Goal: Information Seeking & Learning: Understand process/instructions

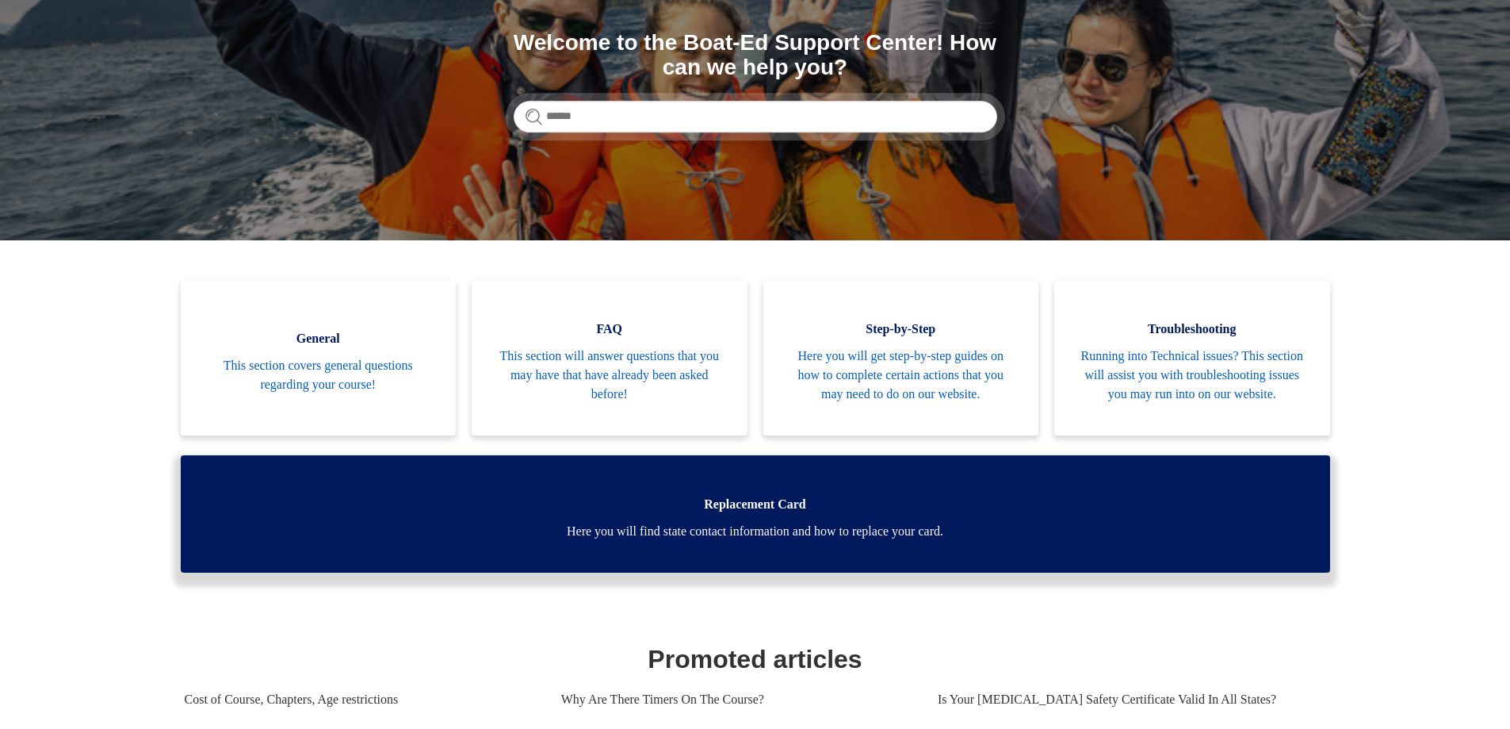
scroll to position [179, 0]
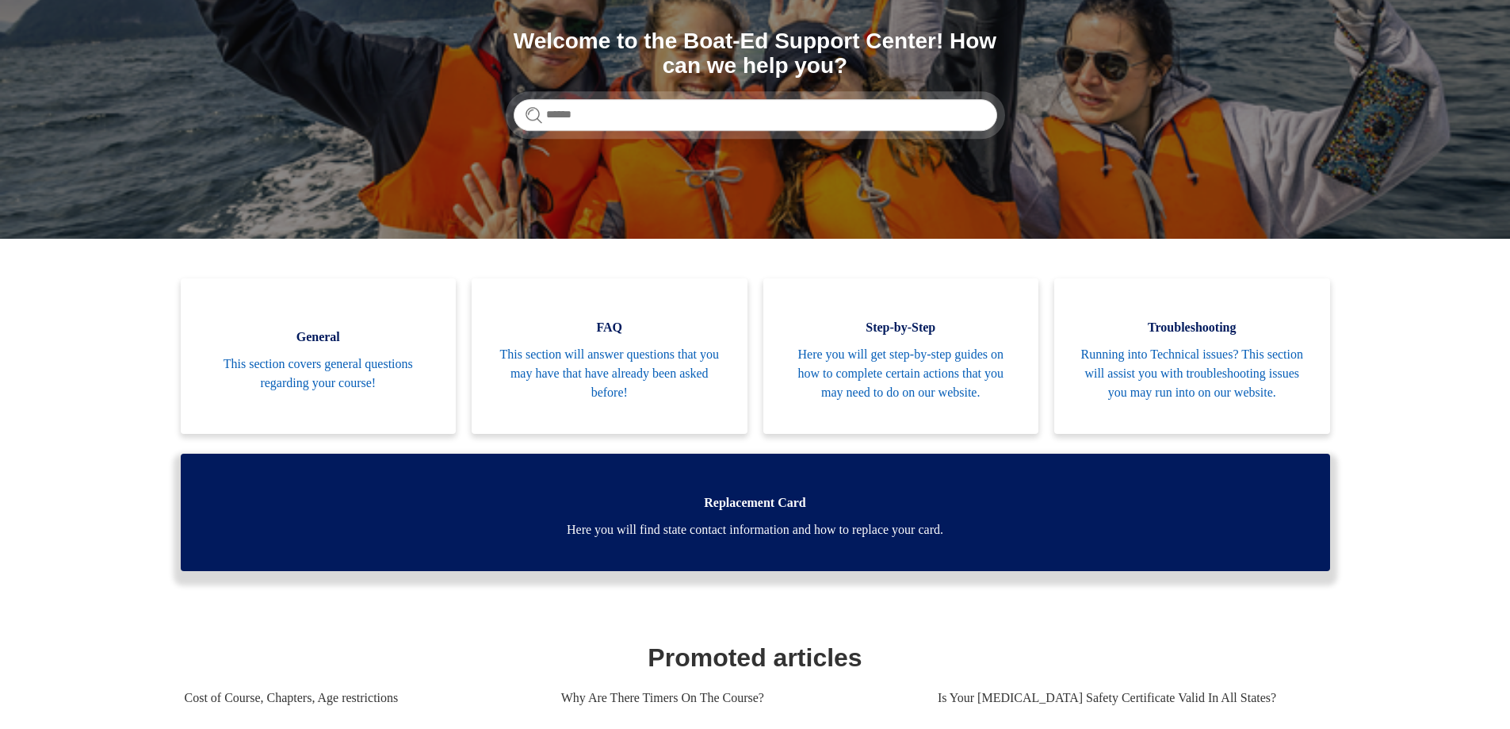
click at [970, 512] on span "Replacement Card" at bounding box center [756, 502] width 1102 height 19
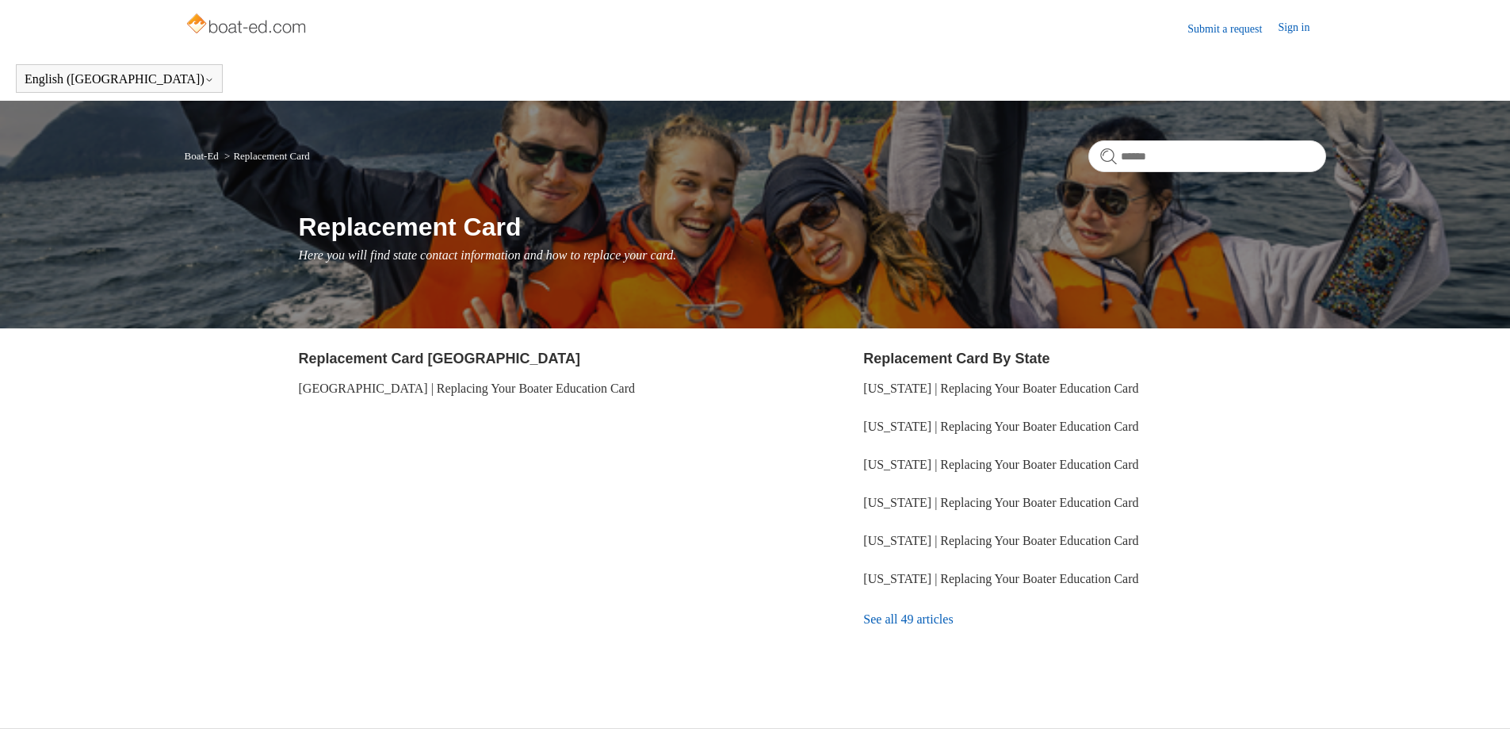
click at [889, 620] on link "See all 49 articles" at bounding box center [1094, 619] width 462 height 43
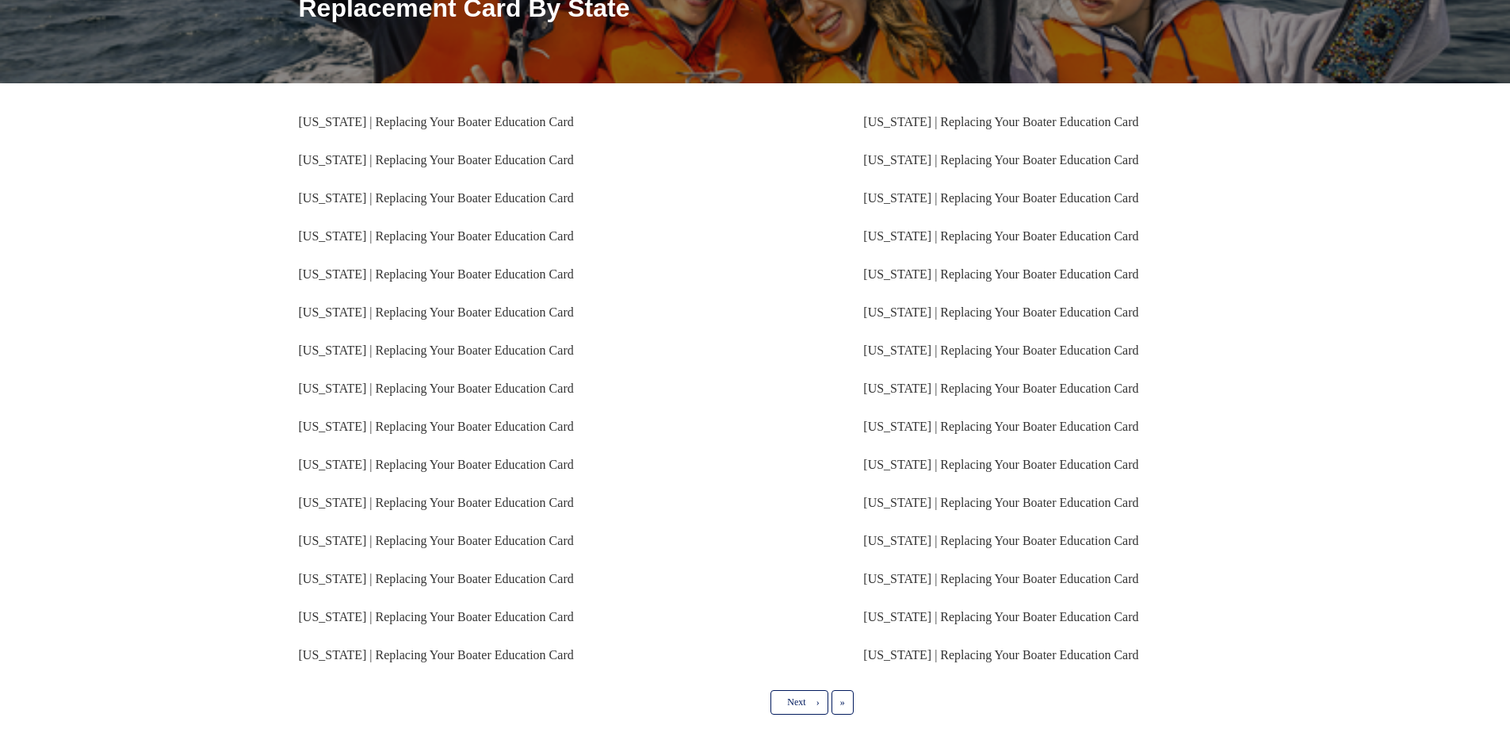
scroll to position [242, 0]
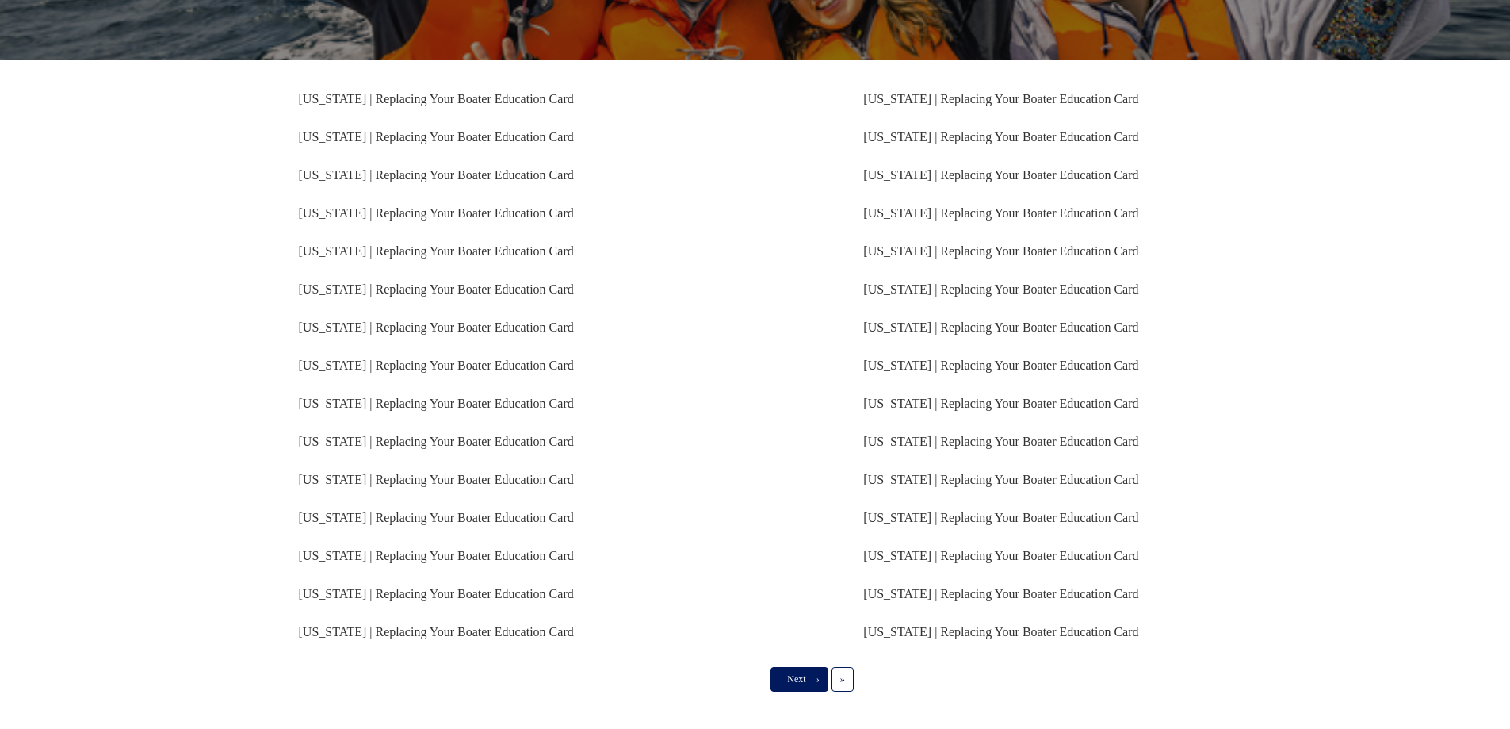
click at [786, 668] on link "Next ›" at bounding box center [799, 679] width 57 height 24
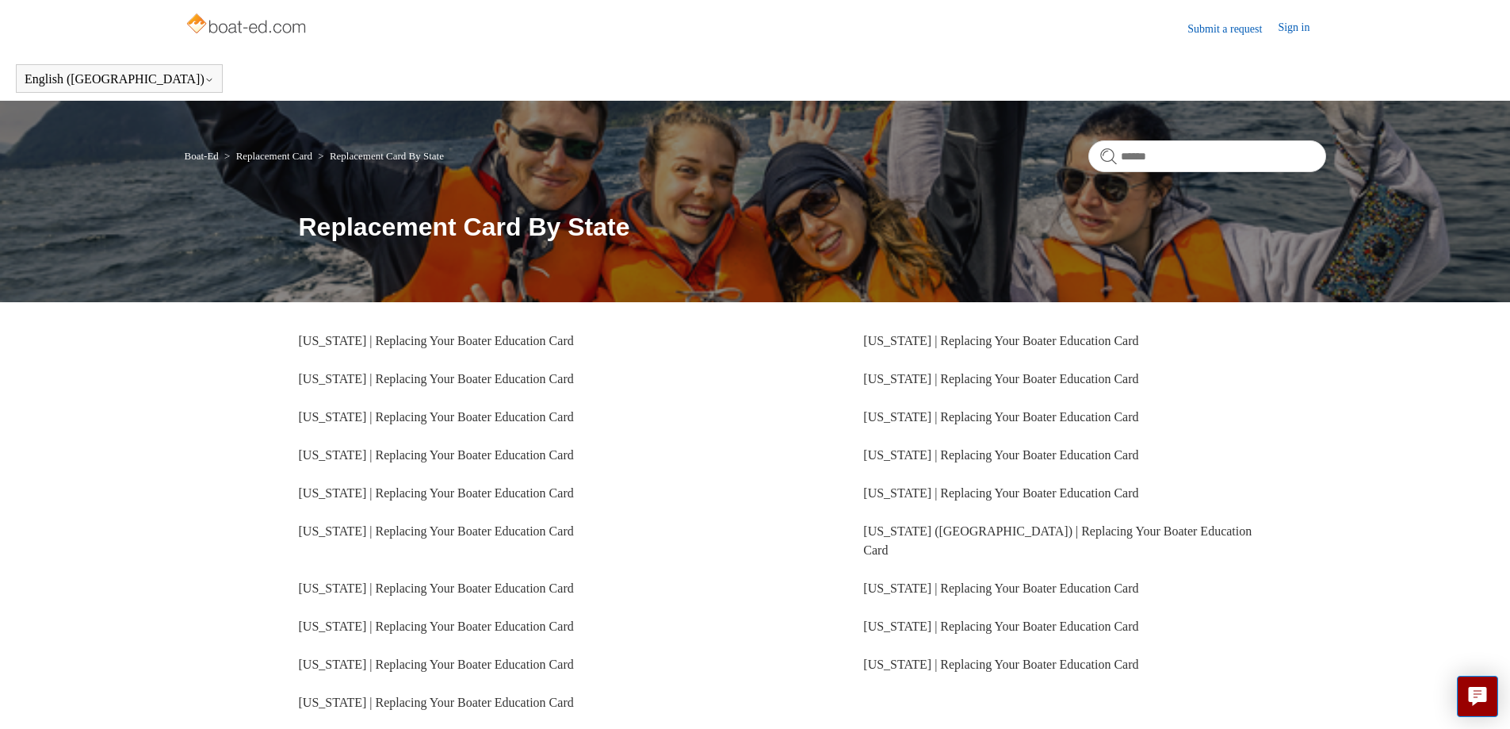
scroll to position [113, 0]
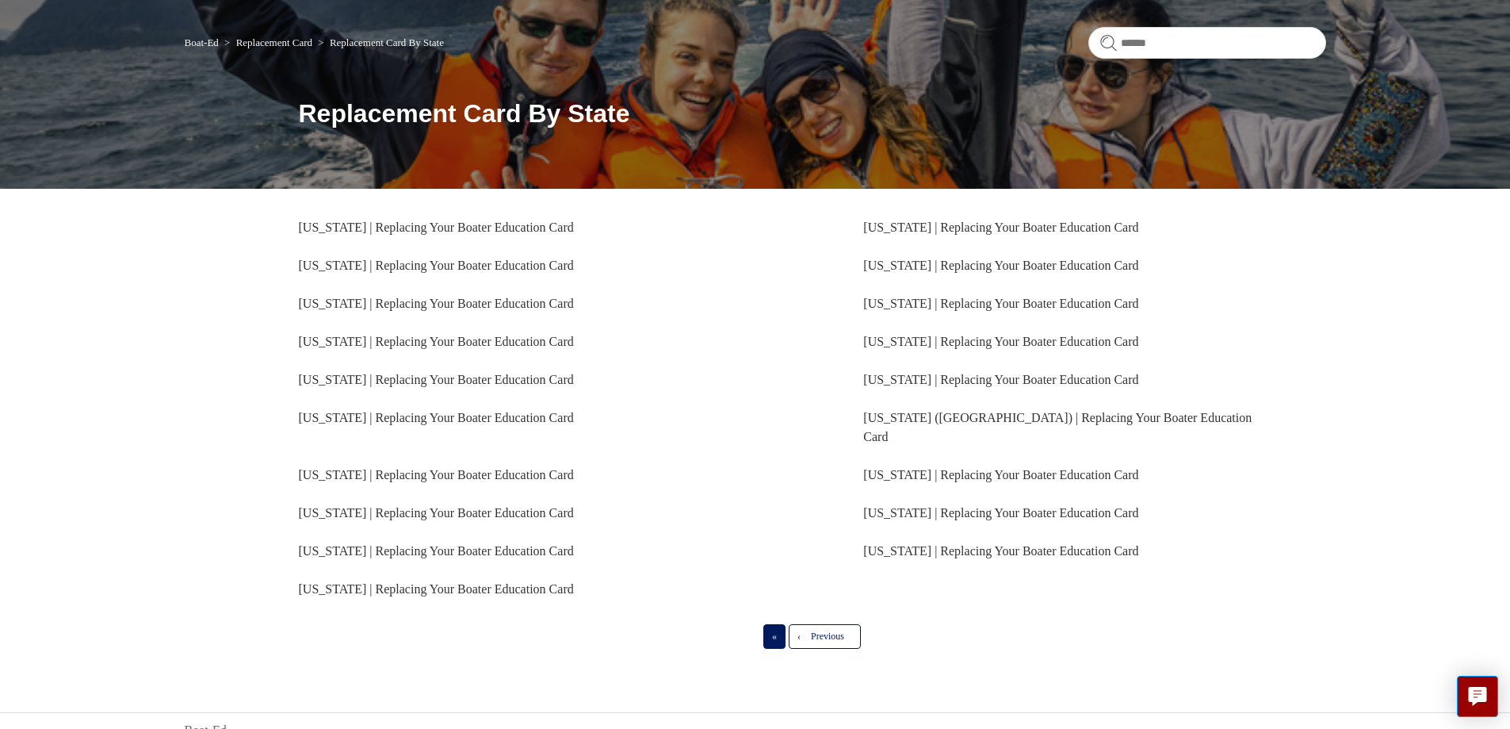
click at [772, 630] on span "«" at bounding box center [774, 635] width 5 height 11
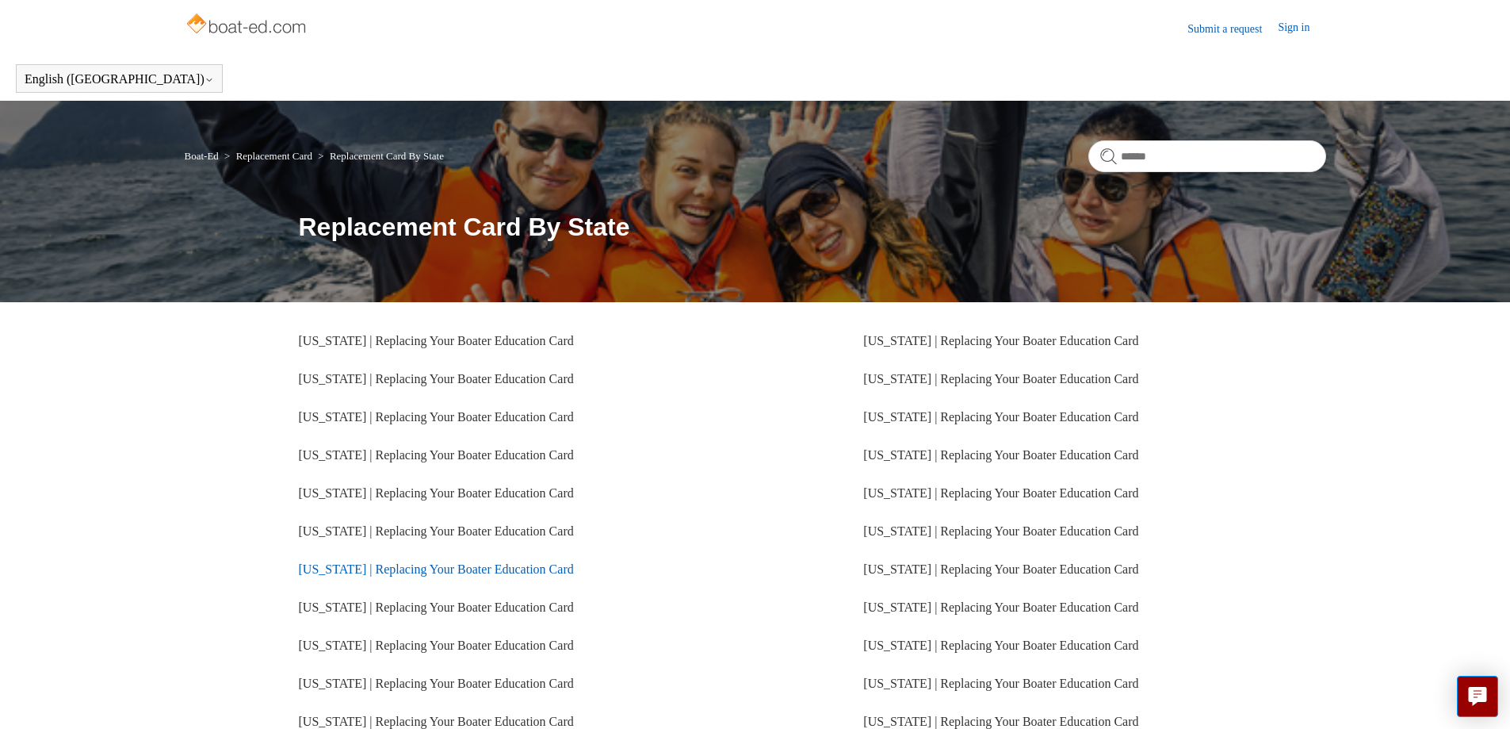
click at [409, 563] on link "Pennsylvania | Replacing Your Boater Education Card" at bounding box center [436, 568] width 275 height 13
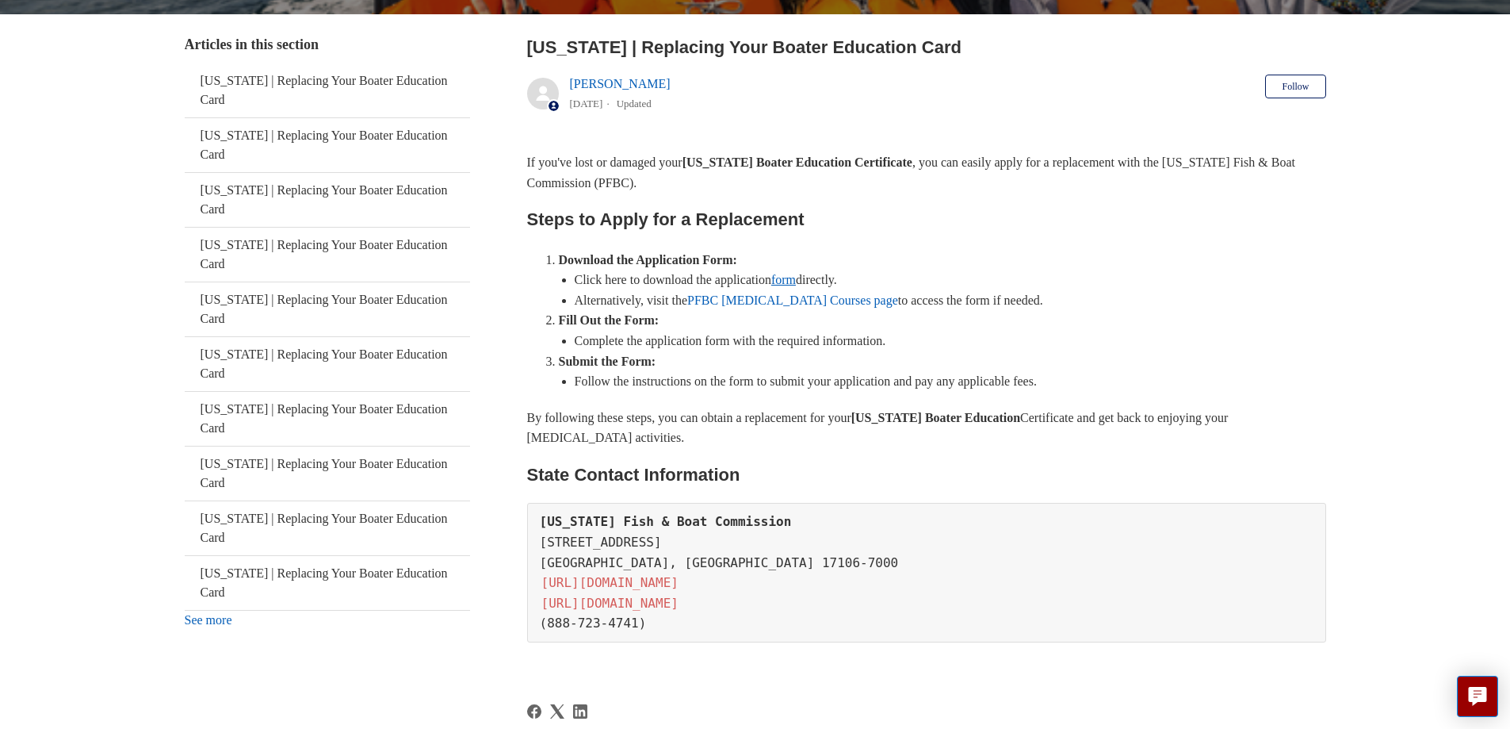
scroll to position [292, 0]
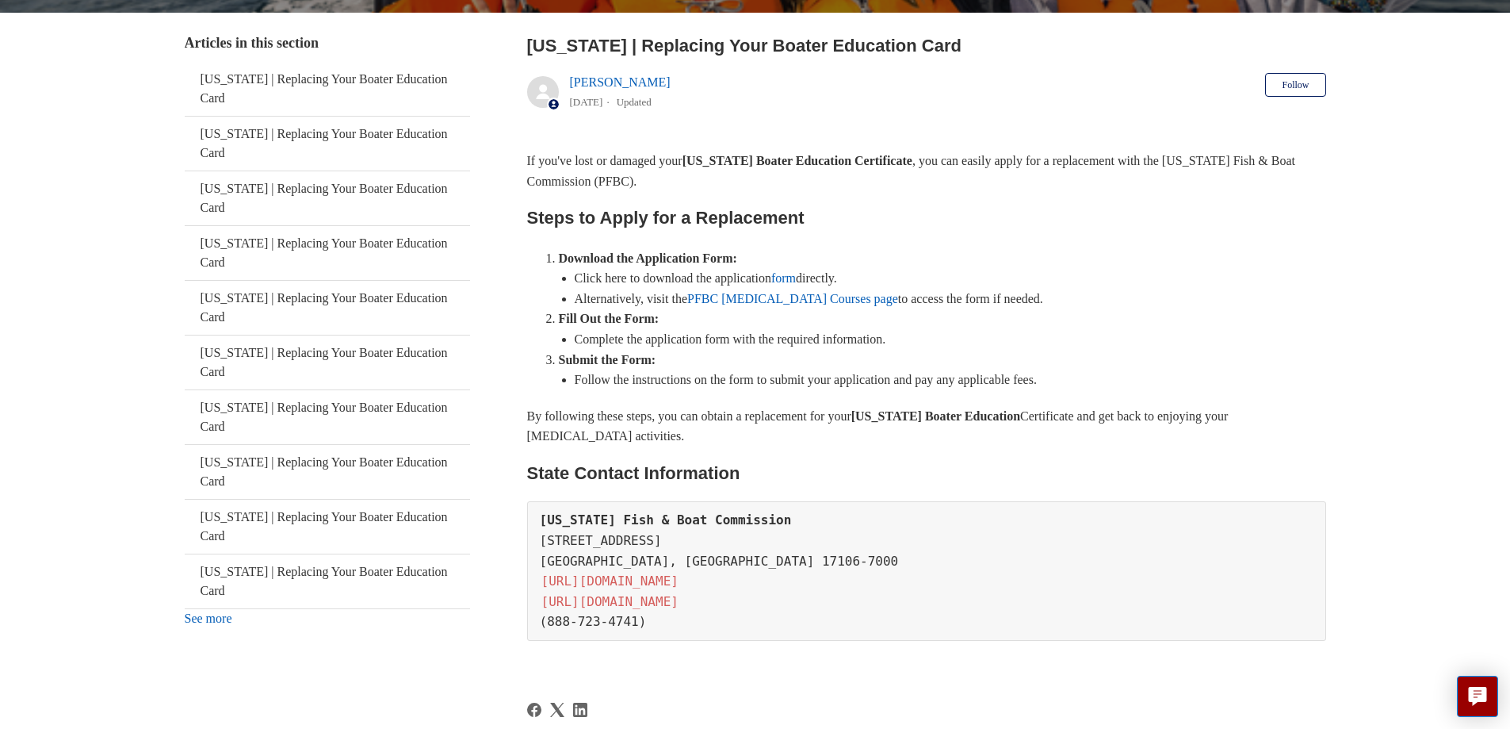
click at [898, 389] on li "Follow the instructions on the form to submit your application and pay any appl…" at bounding box center [951, 379] width 752 height 21
click at [912, 361] on li "Submit the Form: Follow the instructions on the form to submit your application…" at bounding box center [942, 370] width 767 height 40
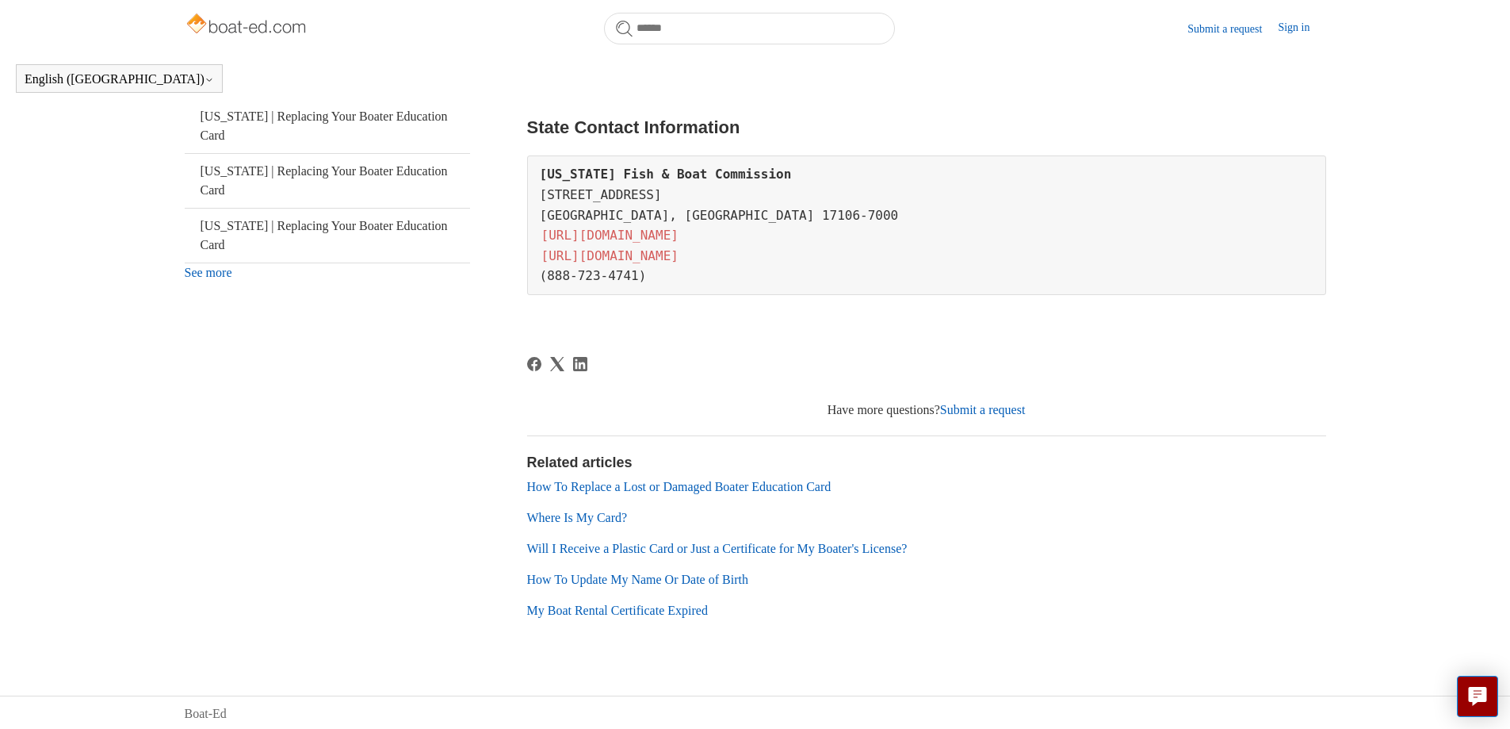
scroll to position [595, 0]
click at [718, 578] on link "How To Update My Name Or Date of Birth" at bounding box center [637, 576] width 221 height 13
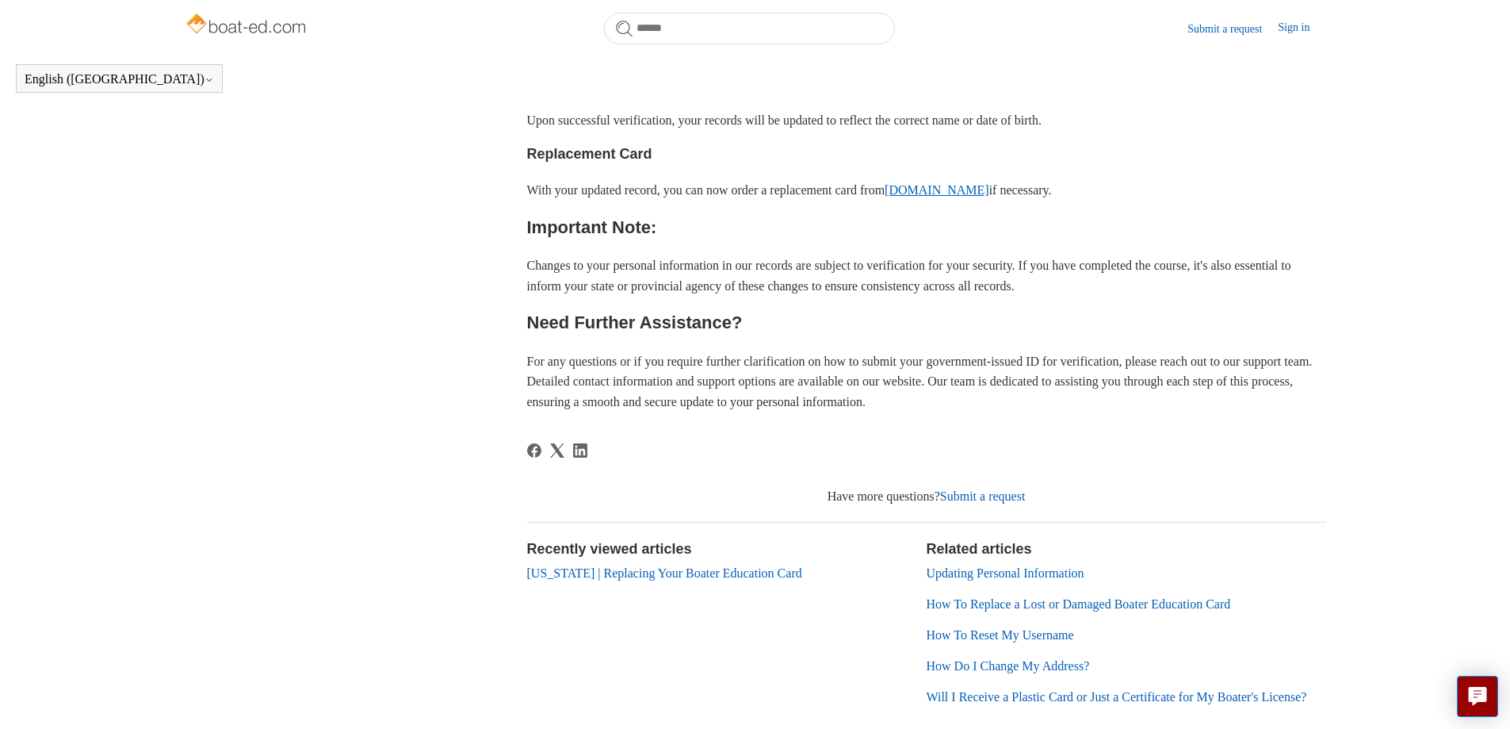
scroll to position [809, 0]
click at [966, 502] on link "Submit a request" at bounding box center [983, 494] width 86 height 13
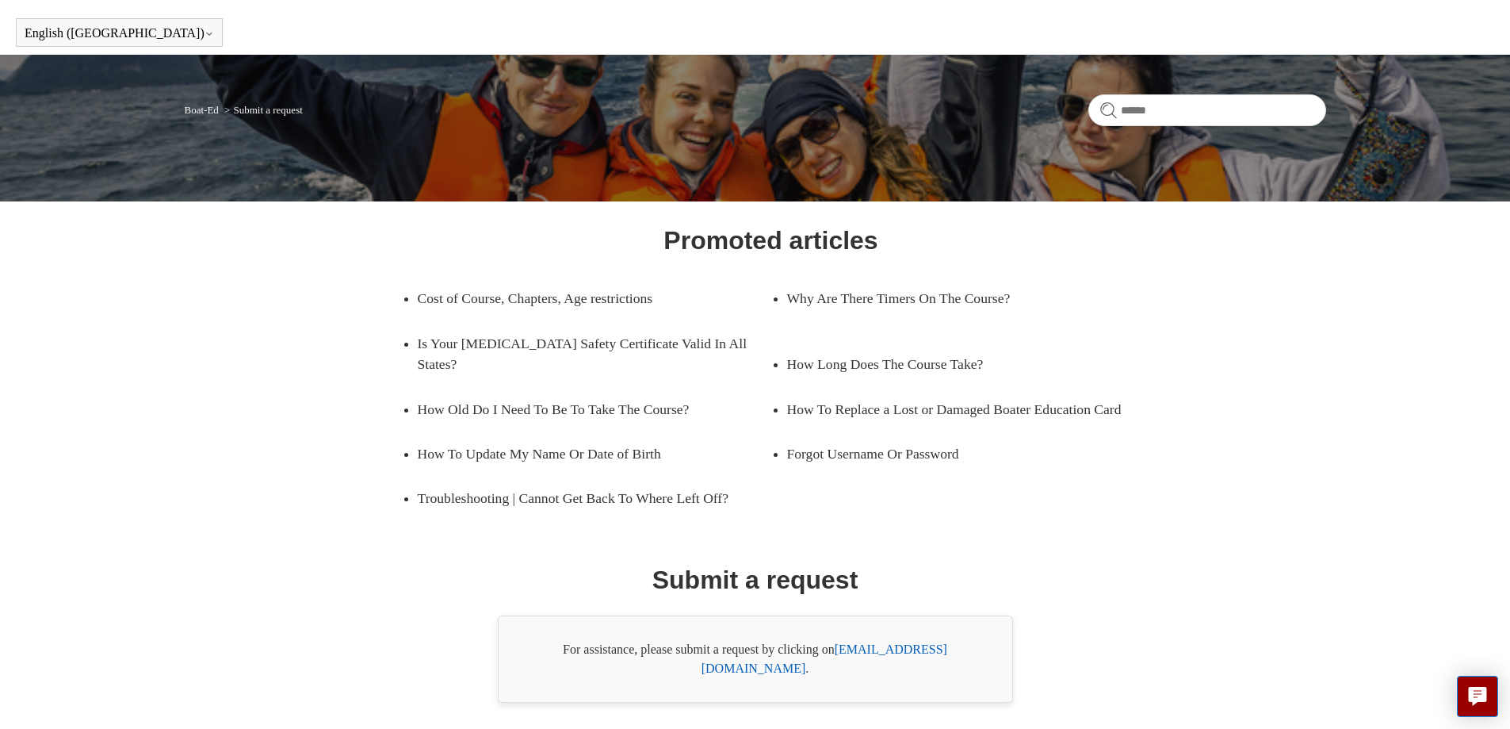
scroll to position [84, 0]
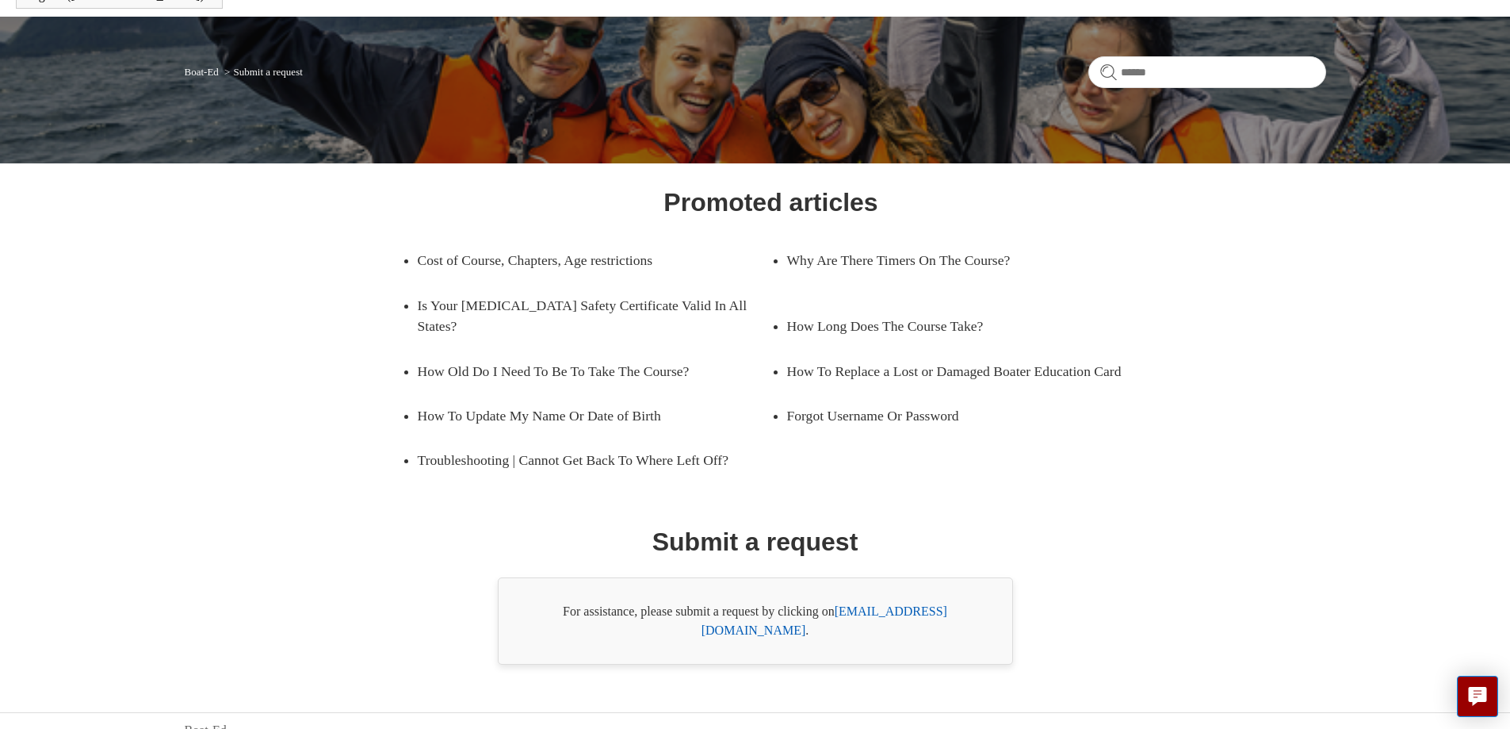
click at [912, 614] on link "[EMAIL_ADDRESS][DOMAIN_NAME]" at bounding box center [825, 620] width 246 height 33
drag, startPoint x: 838, startPoint y: 610, endPoint x: 924, endPoint y: 620, distance: 86.1
click at [924, 620] on div "For assistance, please submit a request by clicking on [EMAIL_ADDRESS][DOMAIN_N…" at bounding box center [755, 620] width 515 height 87
click at [889, 610] on link "[EMAIL_ADDRESS][DOMAIN_NAME]" at bounding box center [825, 620] width 246 height 33
click at [1150, 536] on div "Promoted articles Cost of Course, Chapters, Age restrictions Why Are There Time…" at bounding box center [755, 423] width 1027 height 481
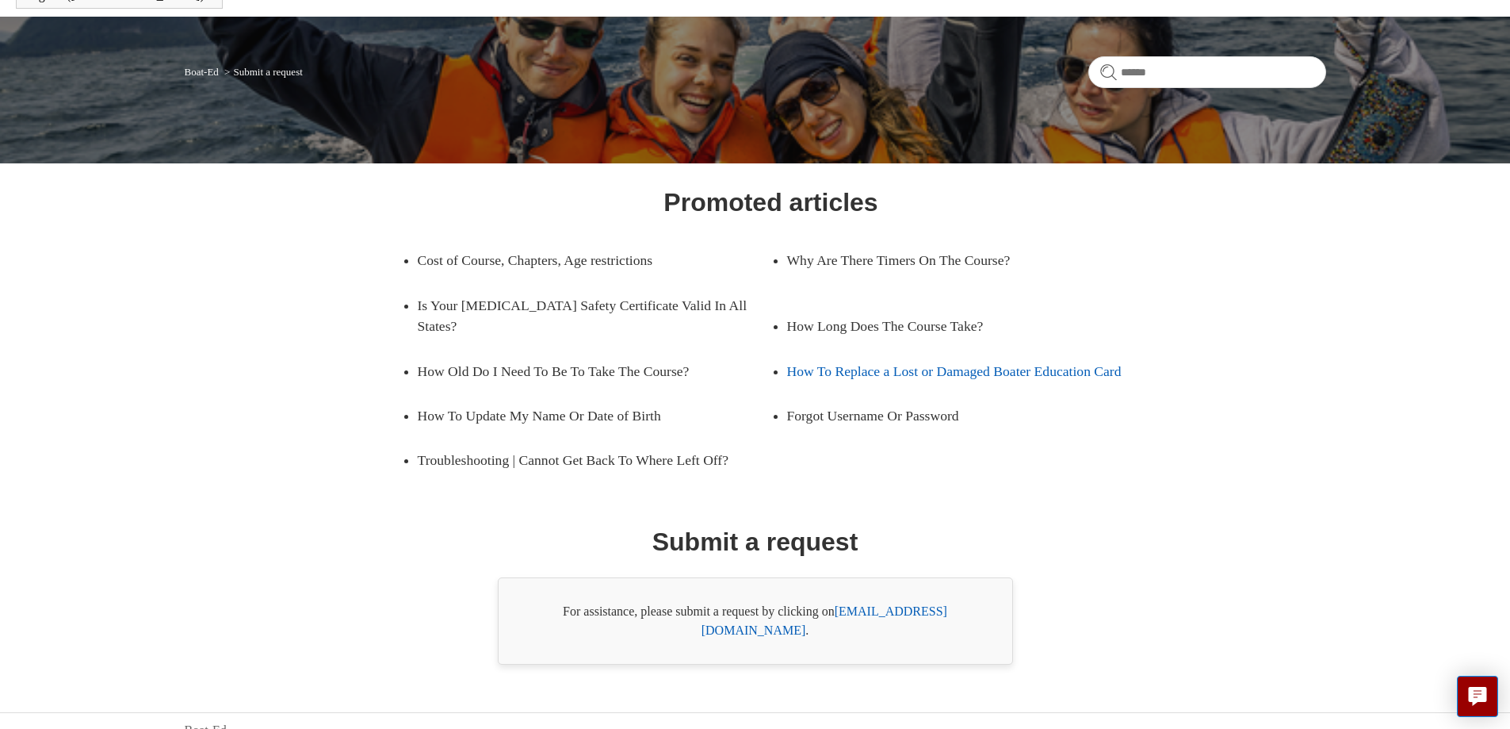
click at [886, 351] on link "How To Replace a Lost or Damaged Boater Education Card" at bounding box center [964, 371] width 354 height 44
